Goal: Navigation & Orientation: Find specific page/section

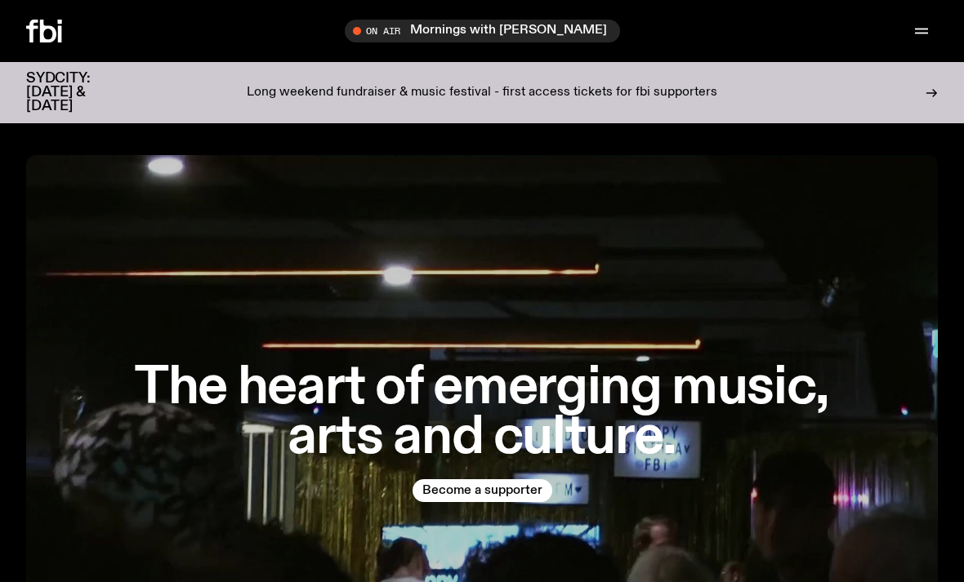
click at [51, 31] on icon at bounding box center [44, 31] width 36 height 23
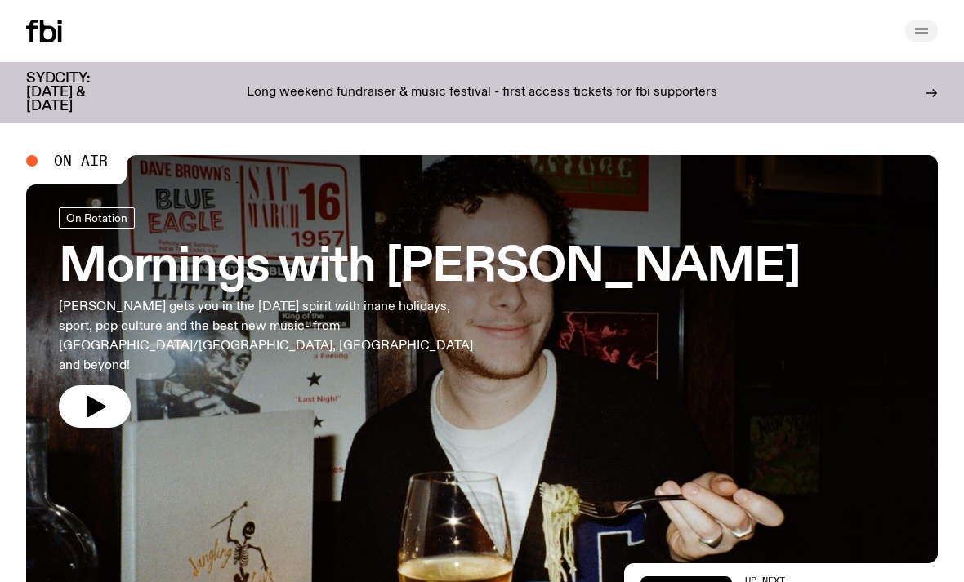
click at [933, 38] on button "button" at bounding box center [921, 31] width 33 height 23
click at [894, 11] on div "Schedule Explore Read Volunteer Newsletter Support Us" at bounding box center [482, 31] width 964 height 62
click at [922, 29] on icon "button" at bounding box center [921, 29] width 13 height 0
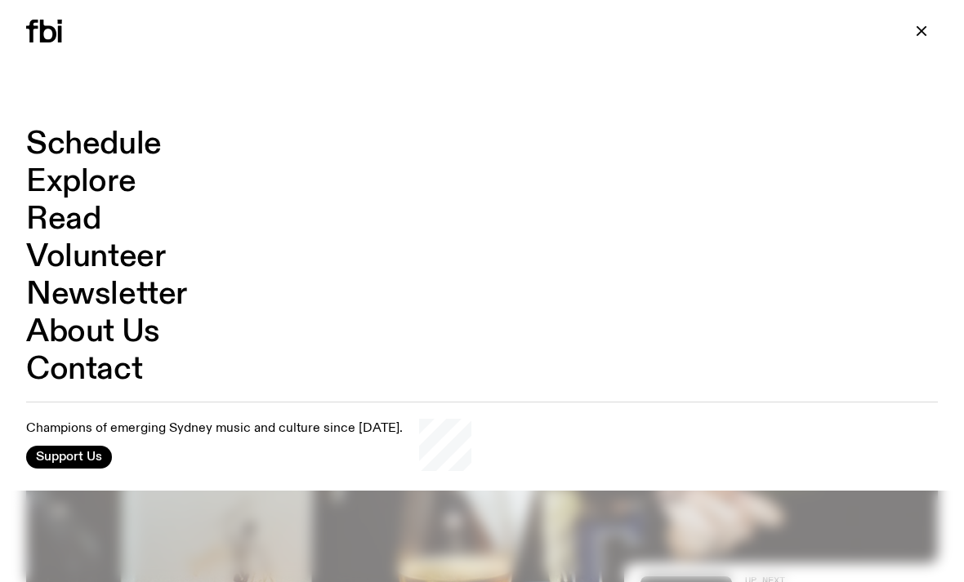
click at [63, 152] on link "Schedule" at bounding box center [94, 144] width 136 height 31
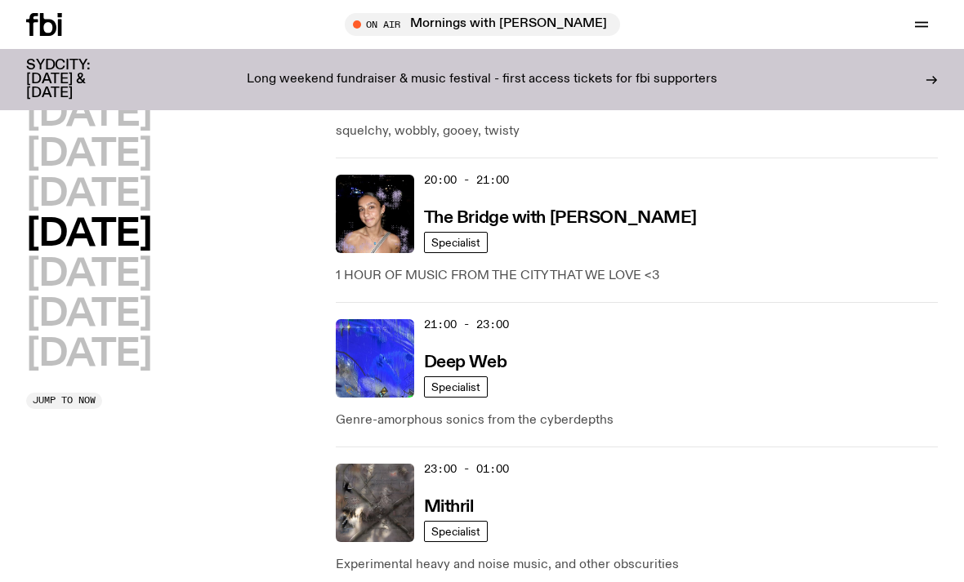
scroll to position [1054, 0]
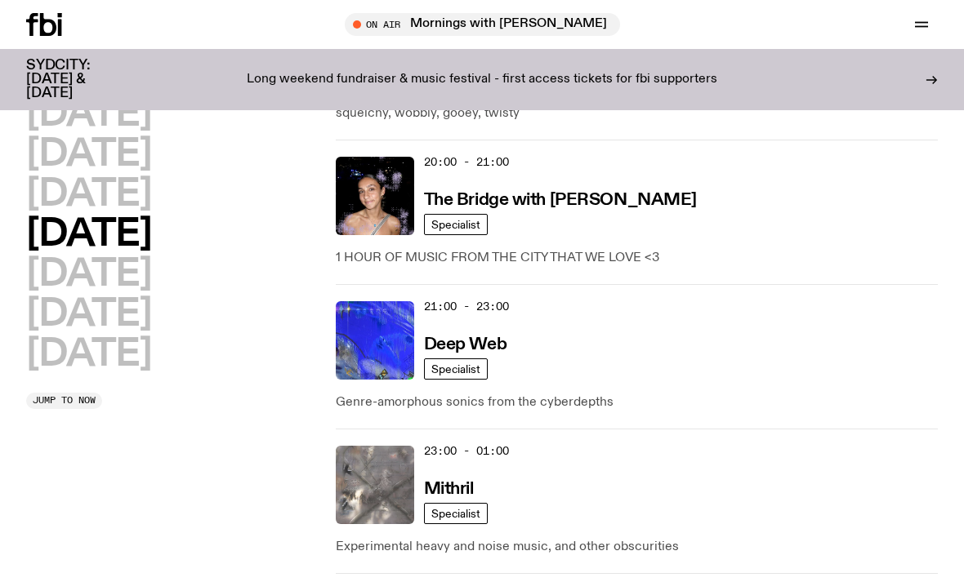
click at [348, 472] on img at bounding box center [375, 485] width 78 height 78
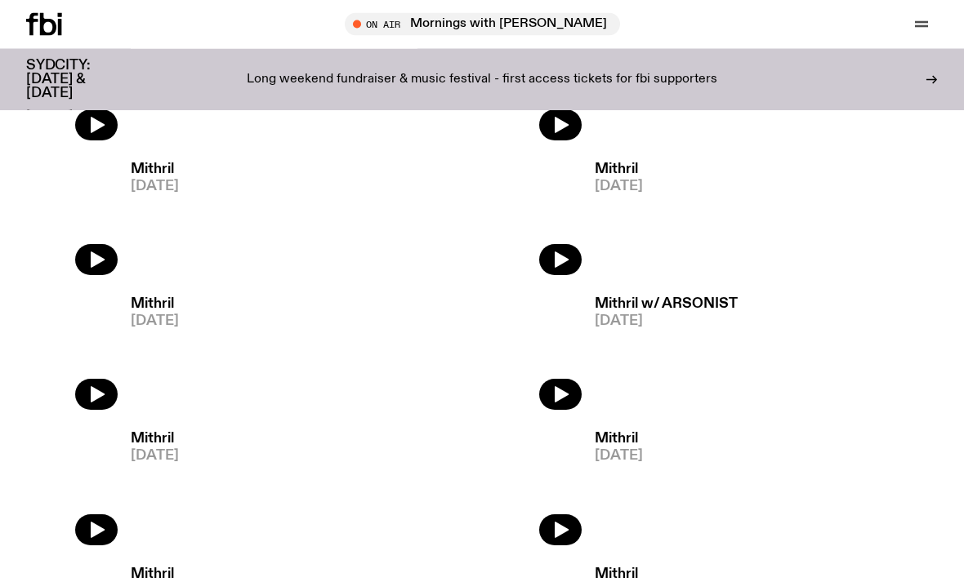
scroll to position [676, 0]
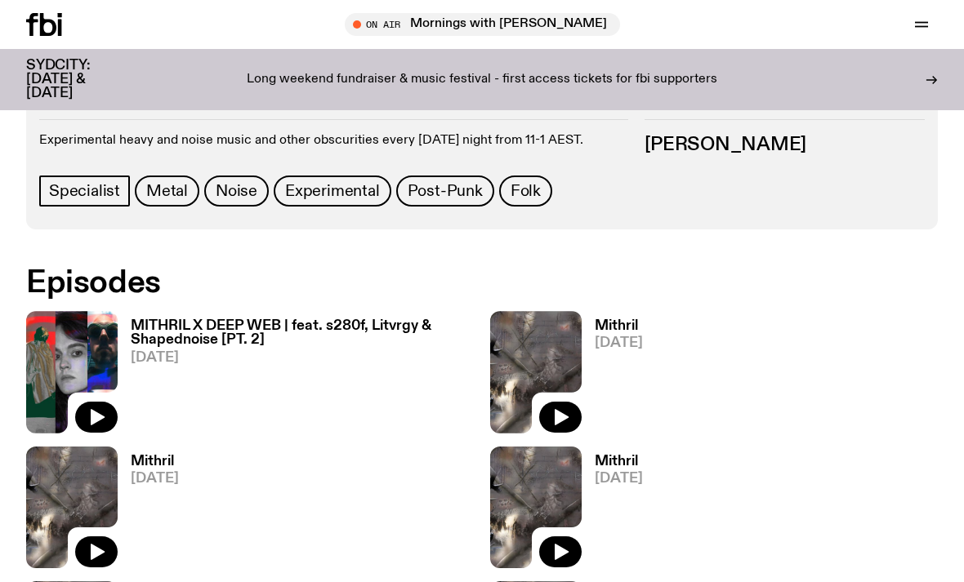
click at [154, 324] on h3 "MITHRIL X DEEP WEB | feat. s280f, Litvrgy & Shapednoise [PT. 2]" at bounding box center [302, 333] width 343 height 28
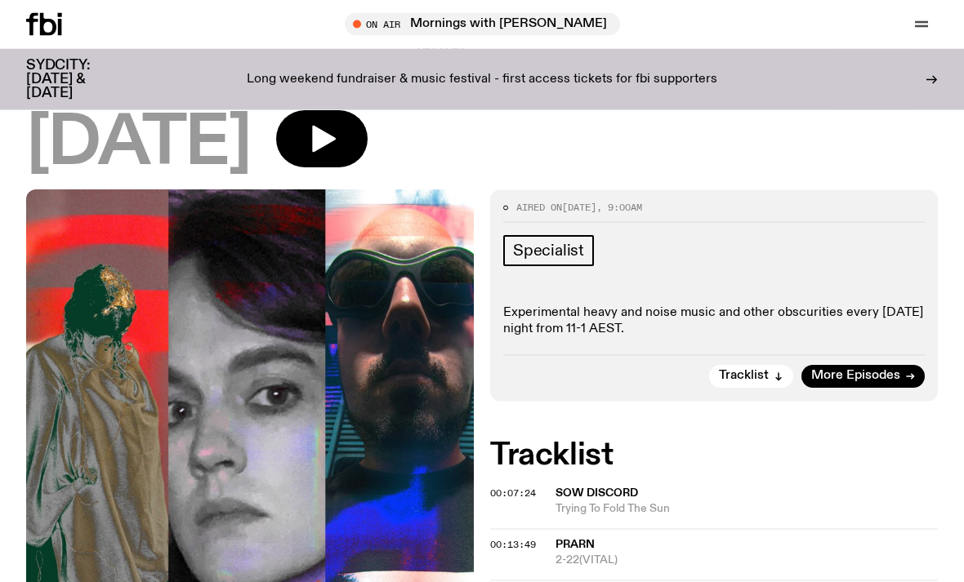
scroll to position [200, 0]
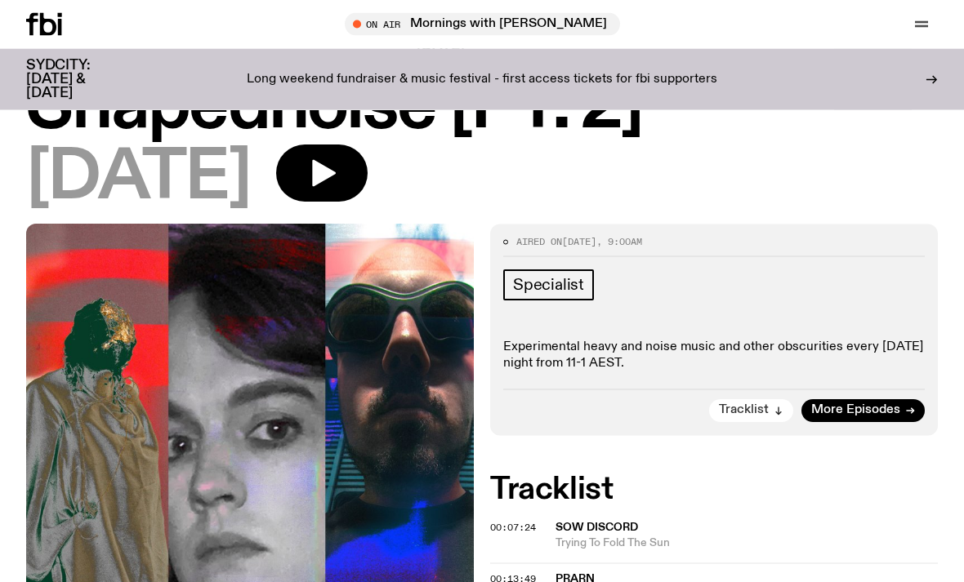
click at [733, 417] on span "Tracklist" at bounding box center [744, 411] width 50 height 12
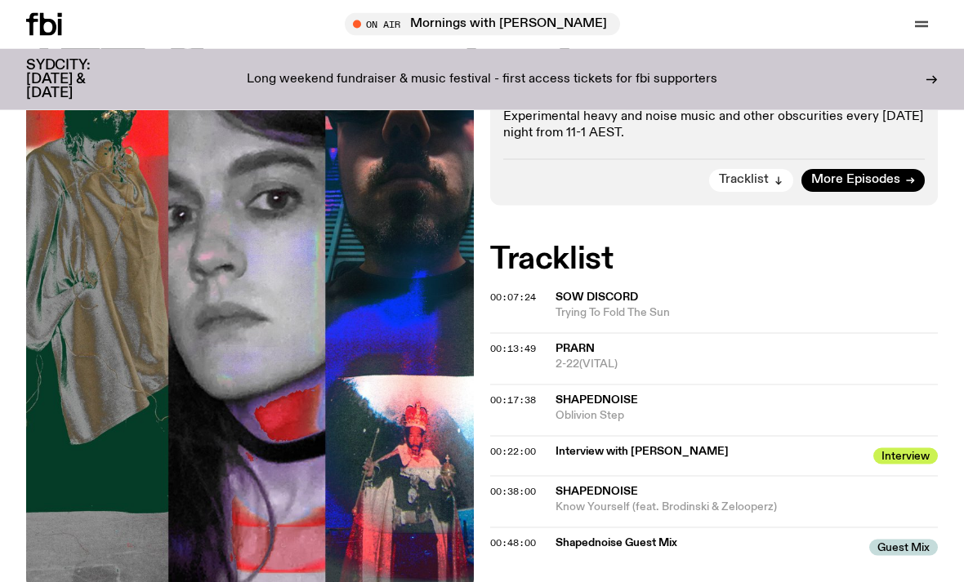
scroll to position [332, 0]
